Goal: Transaction & Acquisition: Purchase product/service

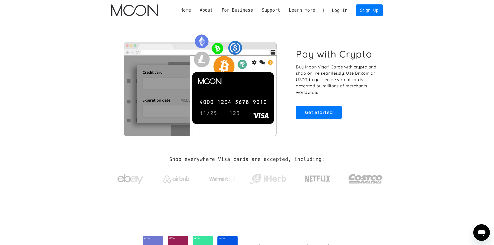
click at [341, 8] on link "Log In" at bounding box center [340, 10] width 24 height 11
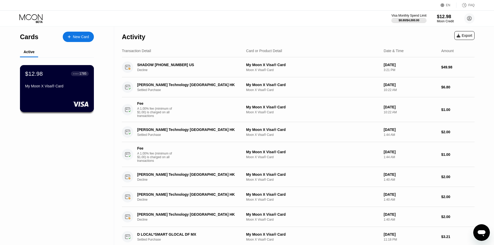
click at [61, 81] on div "$12.98 ● ● ● ● 1785 My Moon X Visa® Card" at bounding box center [57, 80] width 64 height 20
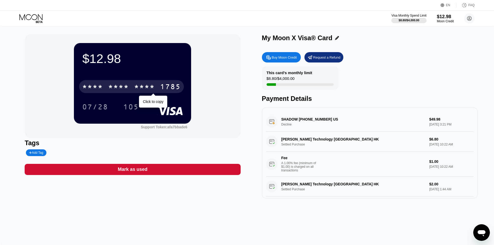
click at [149, 87] on div "* * * *" at bounding box center [144, 87] width 21 height 8
click at [149, 87] on div "2272" at bounding box center [144, 87] width 21 height 8
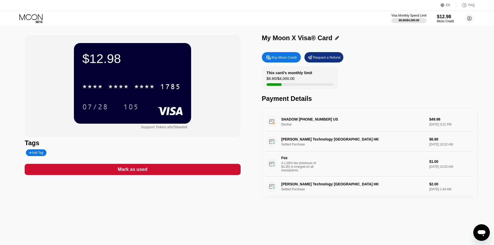
click at [37, 16] on icon at bounding box center [31, 18] width 24 height 9
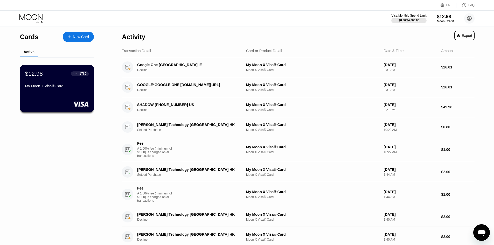
click at [65, 88] on div "My Moon X Visa® Card" at bounding box center [57, 86] width 64 height 4
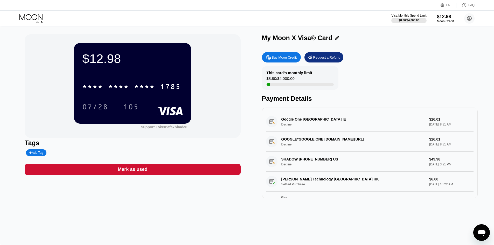
click at [283, 60] on div "Buy Moon Credit" at bounding box center [284, 57] width 25 height 4
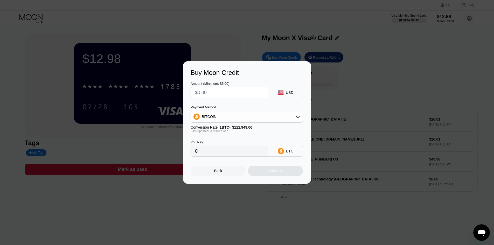
click at [215, 93] on input "text" at bounding box center [229, 92] width 69 height 10
type input "$1"
type input "0.00000894"
type input "0"
type input "$1"
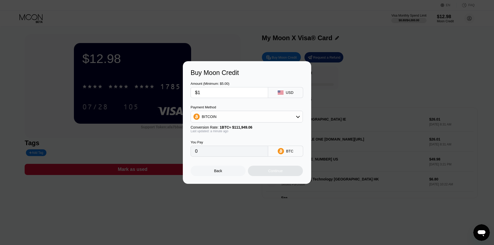
type input "0.00000894"
type input "$17"
type input "0.00015186"
type input "$17"
click at [275, 173] on div "Continue" at bounding box center [275, 171] width 15 height 4
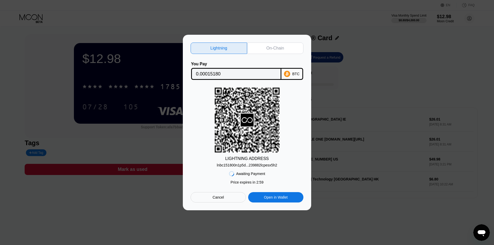
click at [241, 165] on div "lnbc151800n1p5d...239882lcpesx5h2" at bounding box center [247, 165] width 60 height 4
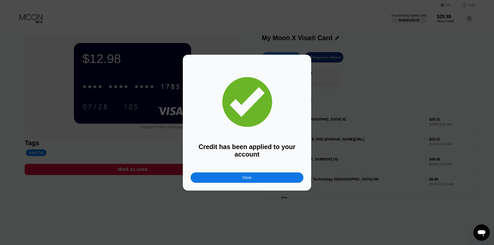
click at [254, 175] on div "Close" at bounding box center [247, 177] width 113 height 10
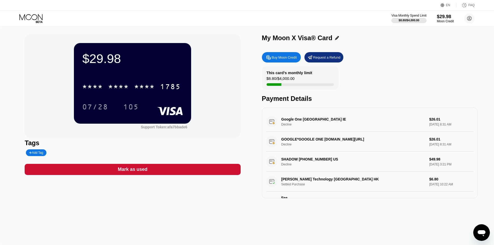
click at [234, 101] on div "$29.98 * * * * * * * * * * * * 1785 07/28 105 Support Token: afa7bbade6" at bounding box center [133, 86] width 216 height 104
click at [155, 70] on div "$29.98 * * * * * * * * * * * * 1785 07/28 105" at bounding box center [132, 83] width 117 height 80
click at [35, 21] on icon at bounding box center [31, 18] width 24 height 9
